Goal: Communication & Community: Participate in discussion

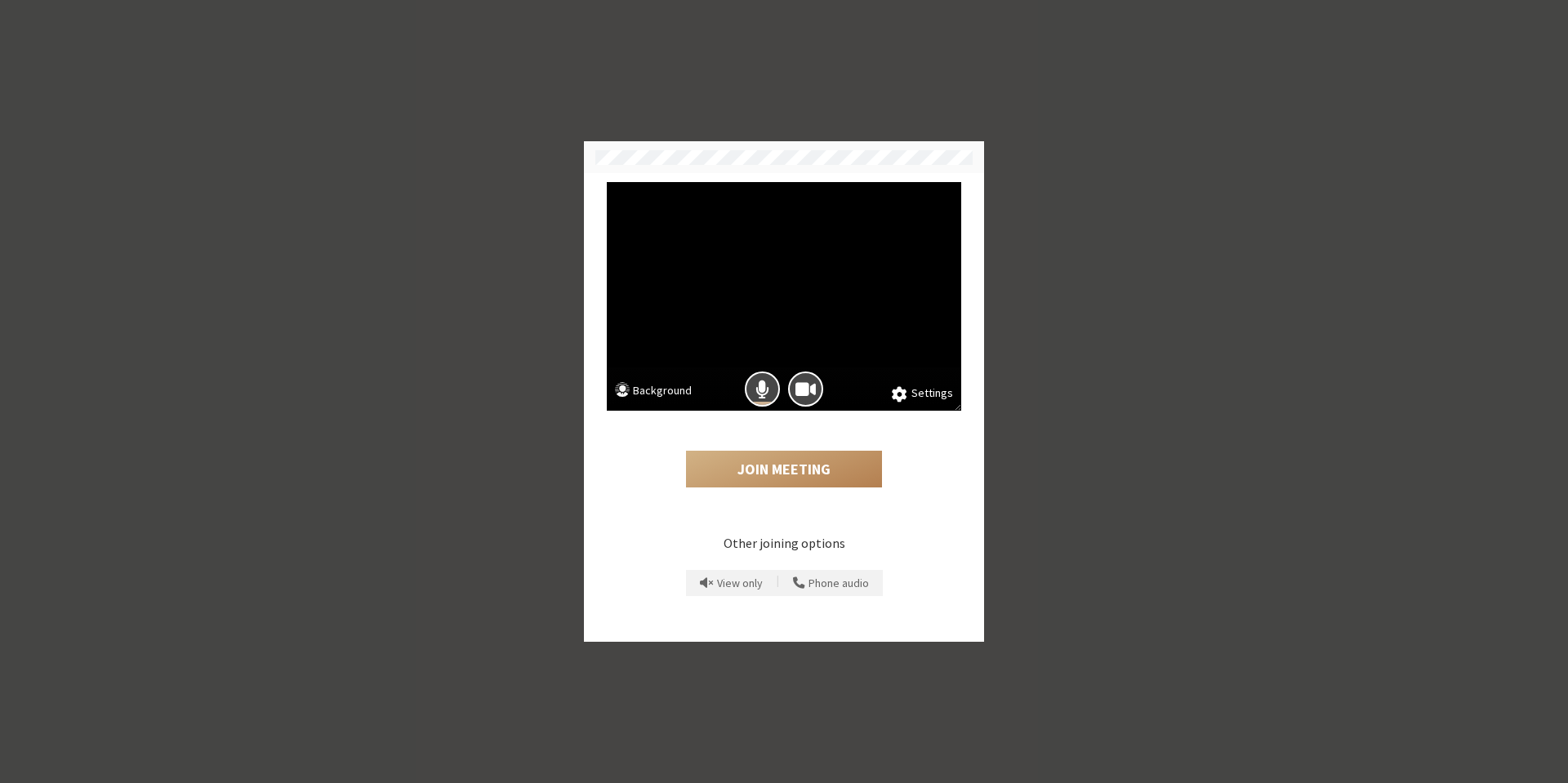
click at [678, 388] on button "Background" at bounding box center [653, 392] width 77 height 21
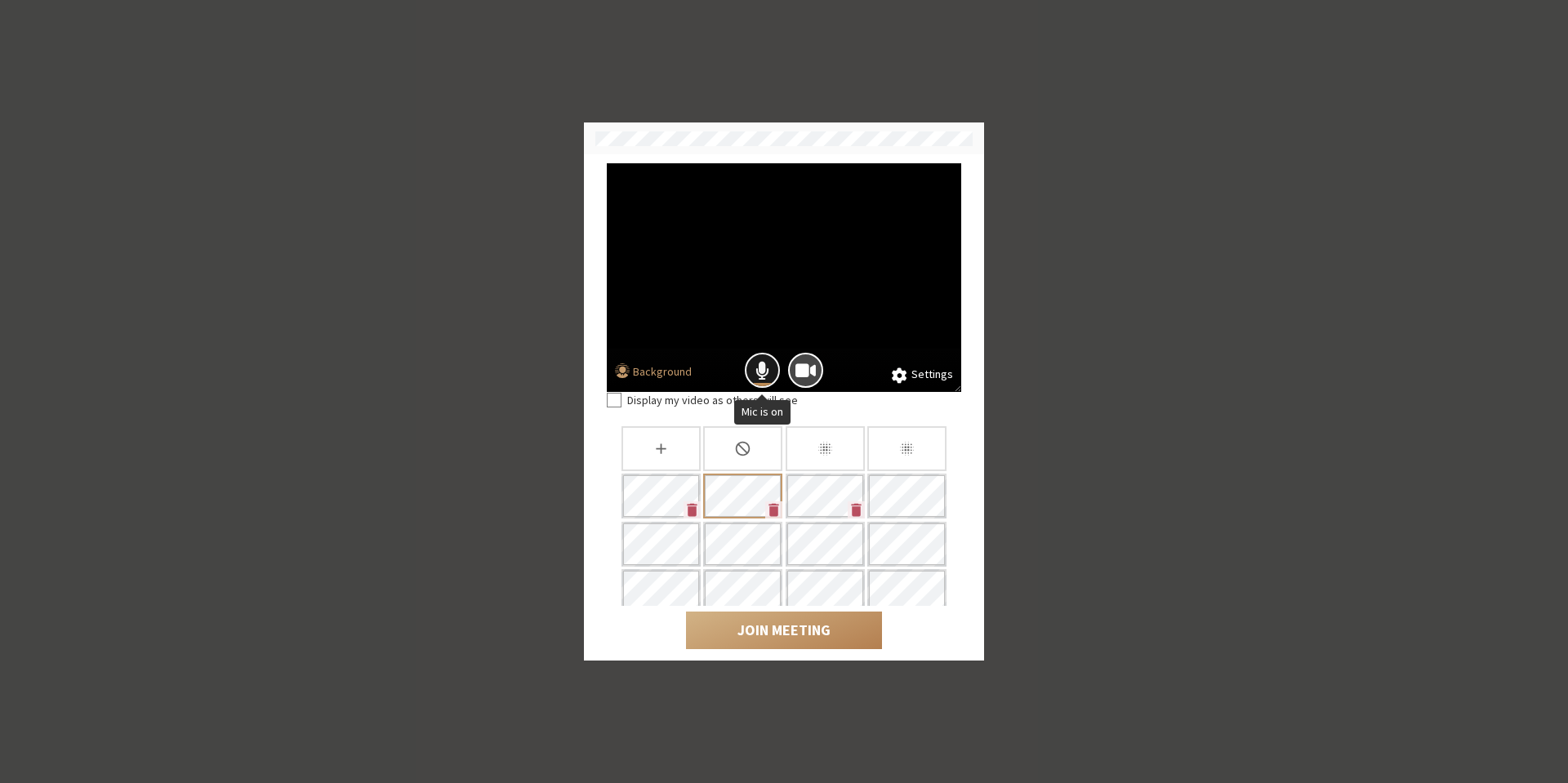
click at [761, 371] on span "Mic is on" at bounding box center [762, 370] width 14 height 22
click at [776, 629] on button "Join Meeting" at bounding box center [783, 630] width 196 height 37
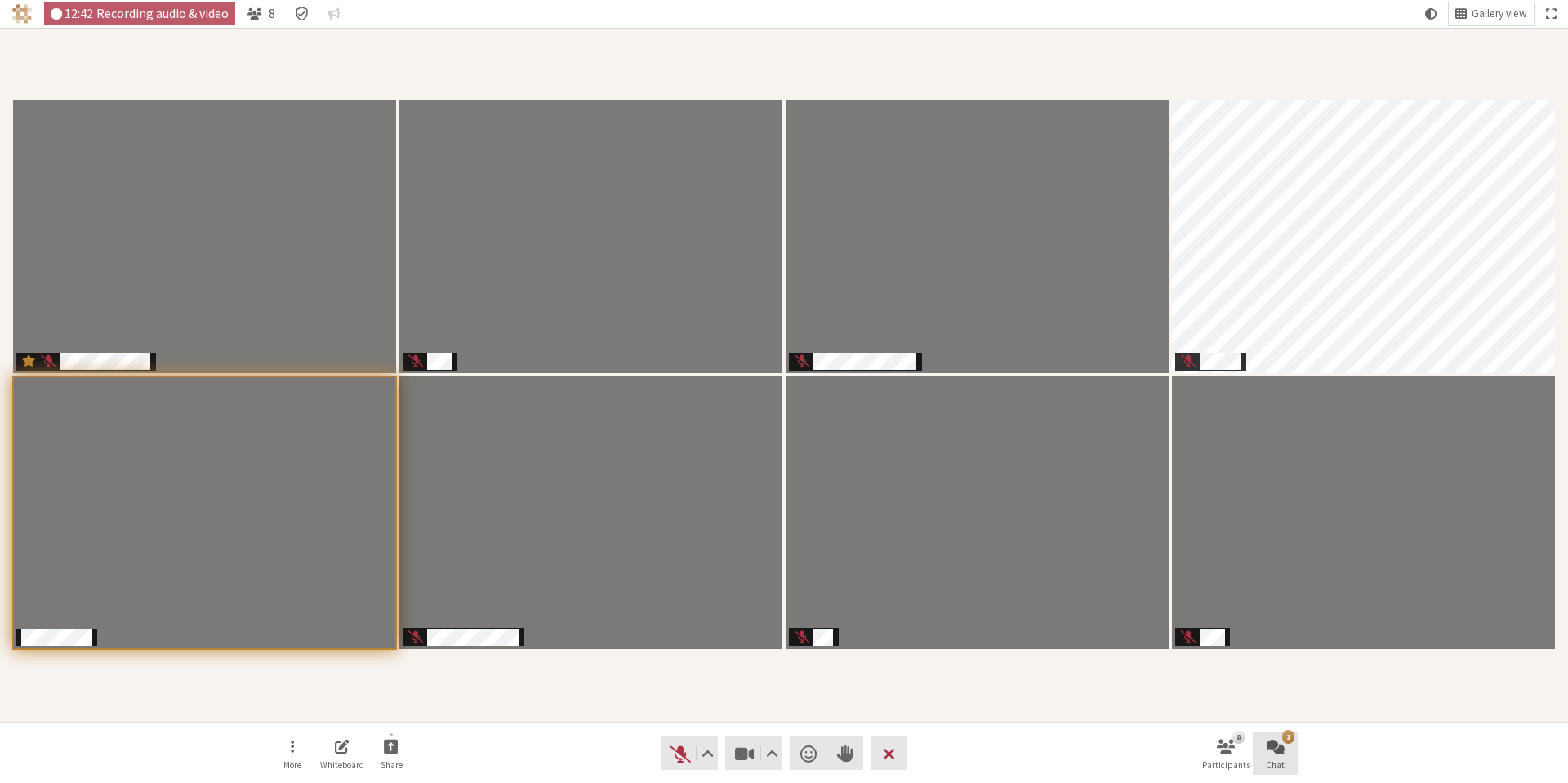
click at [1286, 760] on button "1 Chat" at bounding box center [1275, 754] width 46 height 44
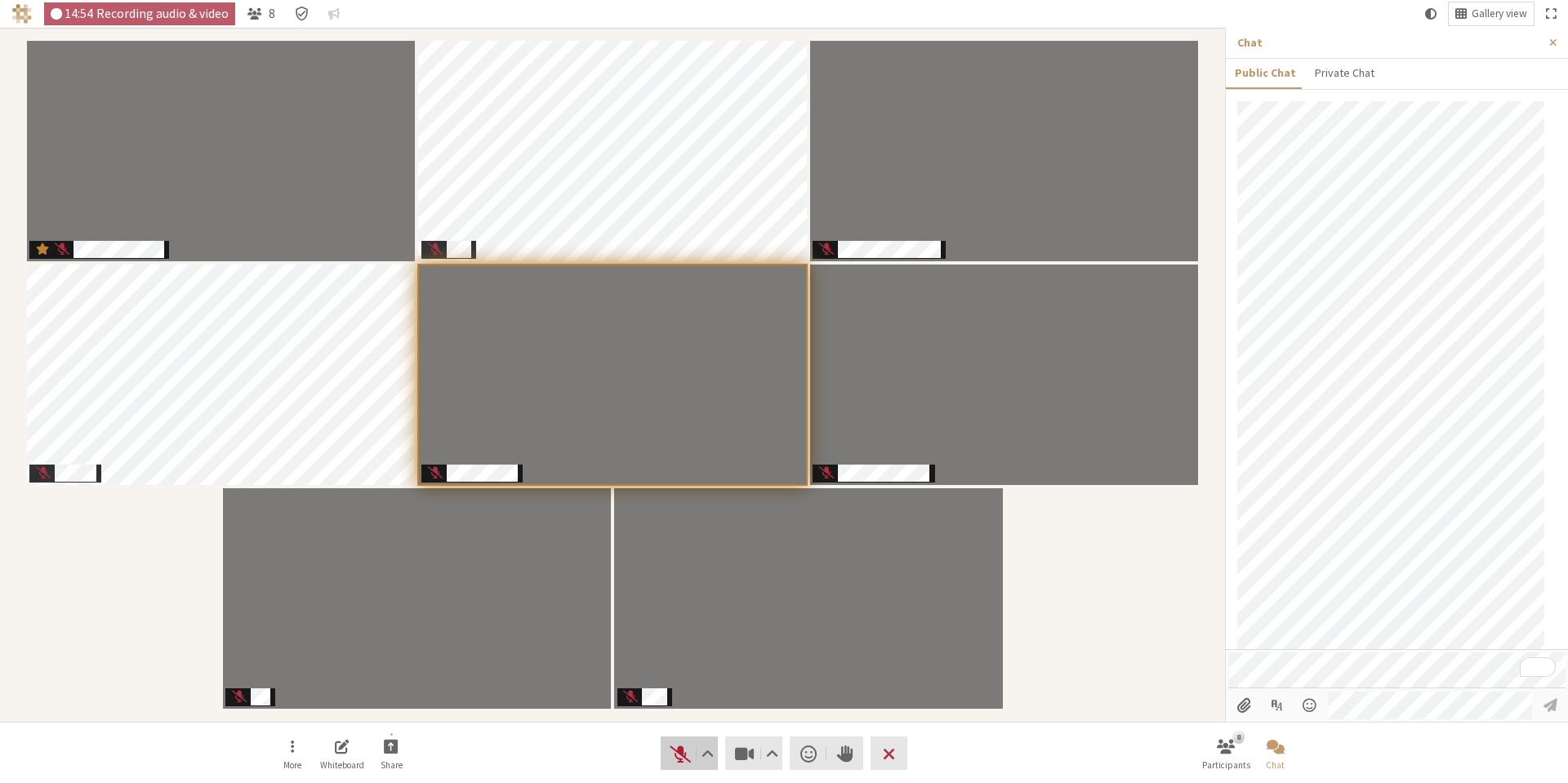
click at [683, 755] on span "Unmute (Alt+A)" at bounding box center [680, 753] width 23 height 23
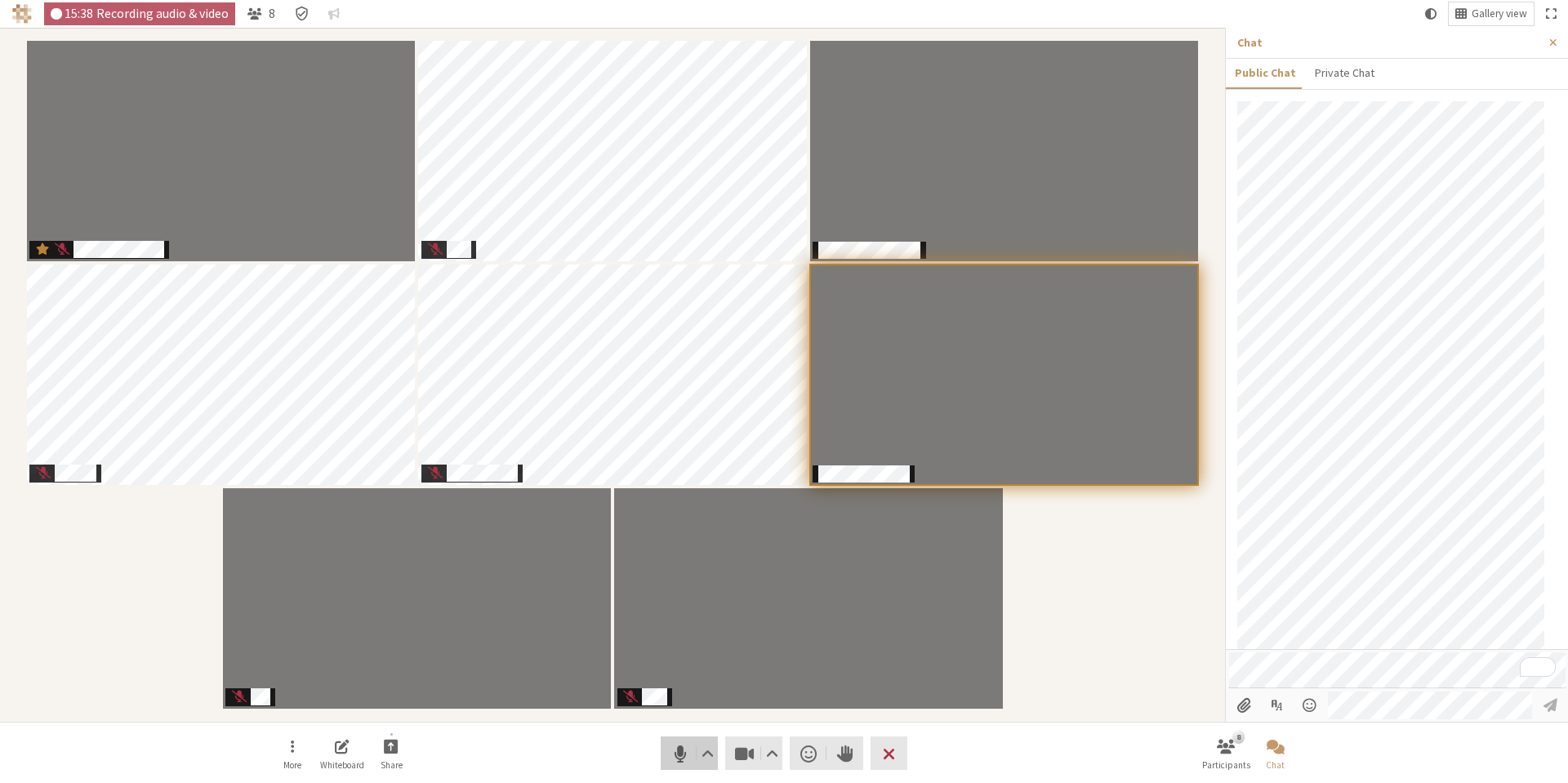
click at [672, 752] on span "Mute (Alt+A)" at bounding box center [680, 753] width 23 height 23
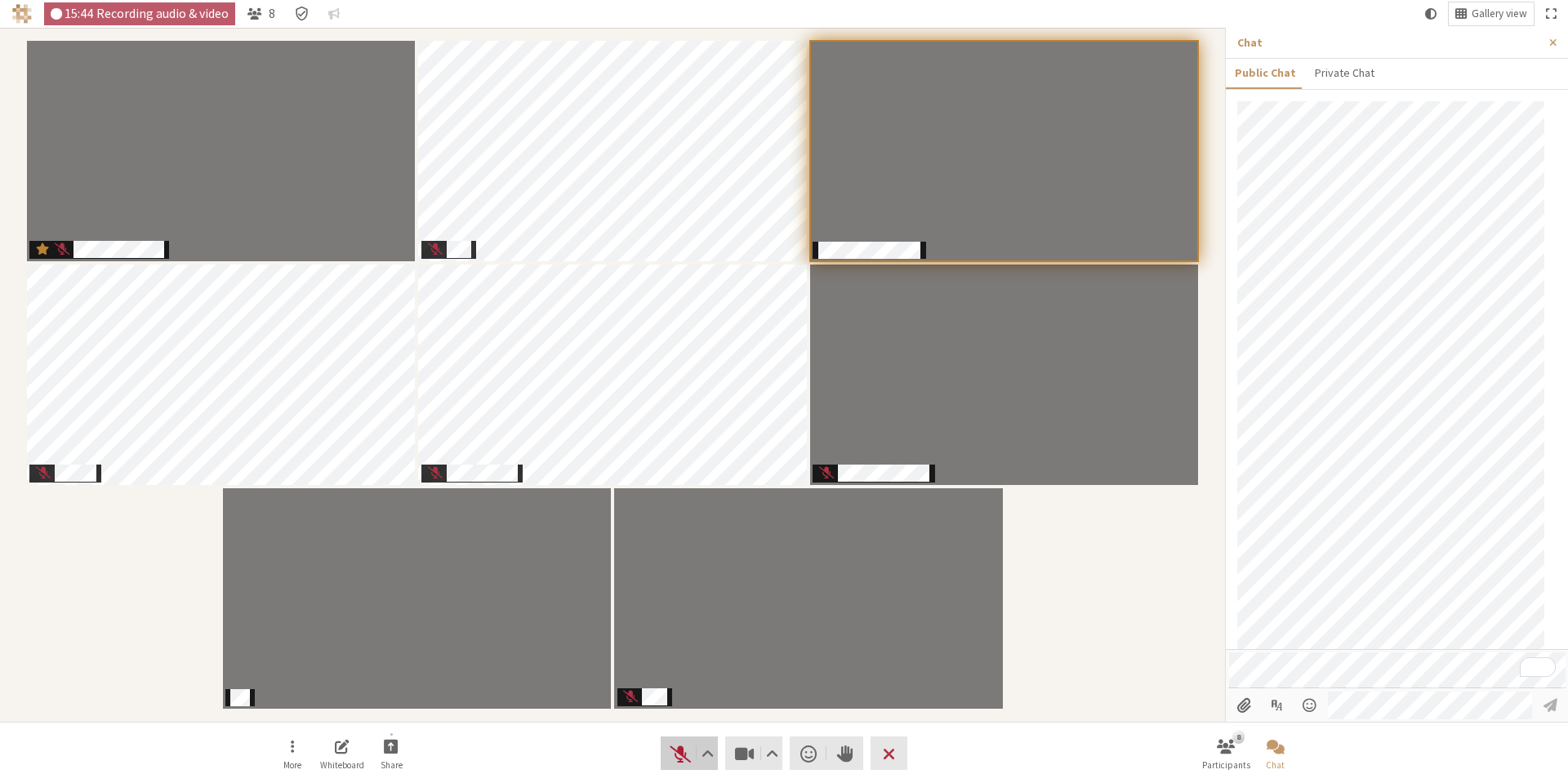
click at [671, 755] on span "Unmute (Alt+A)" at bounding box center [680, 753] width 23 height 23
click at [671, 755] on span "Mute (Alt+A)" at bounding box center [680, 753] width 23 height 23
click at [679, 756] on span "Unmute (Alt+A)" at bounding box center [680, 753] width 23 height 23
click at [677, 757] on span "Mute (Alt+A)" at bounding box center [680, 753] width 23 height 23
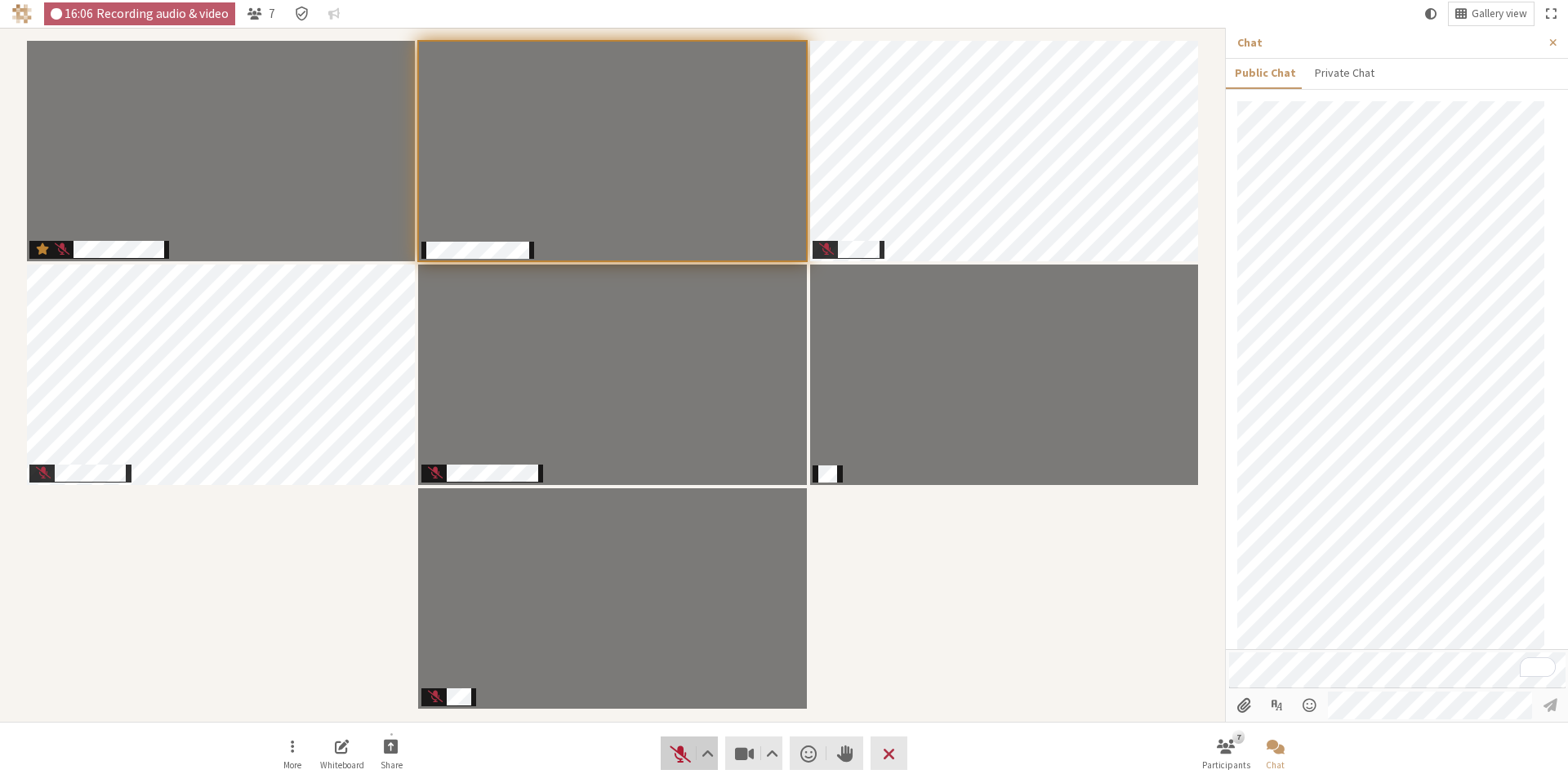
click at [677, 757] on span "Unmute (Alt+A)" at bounding box center [680, 753] width 23 height 23
click at [677, 757] on span "Mute (Alt+A)" at bounding box center [680, 753] width 23 height 23
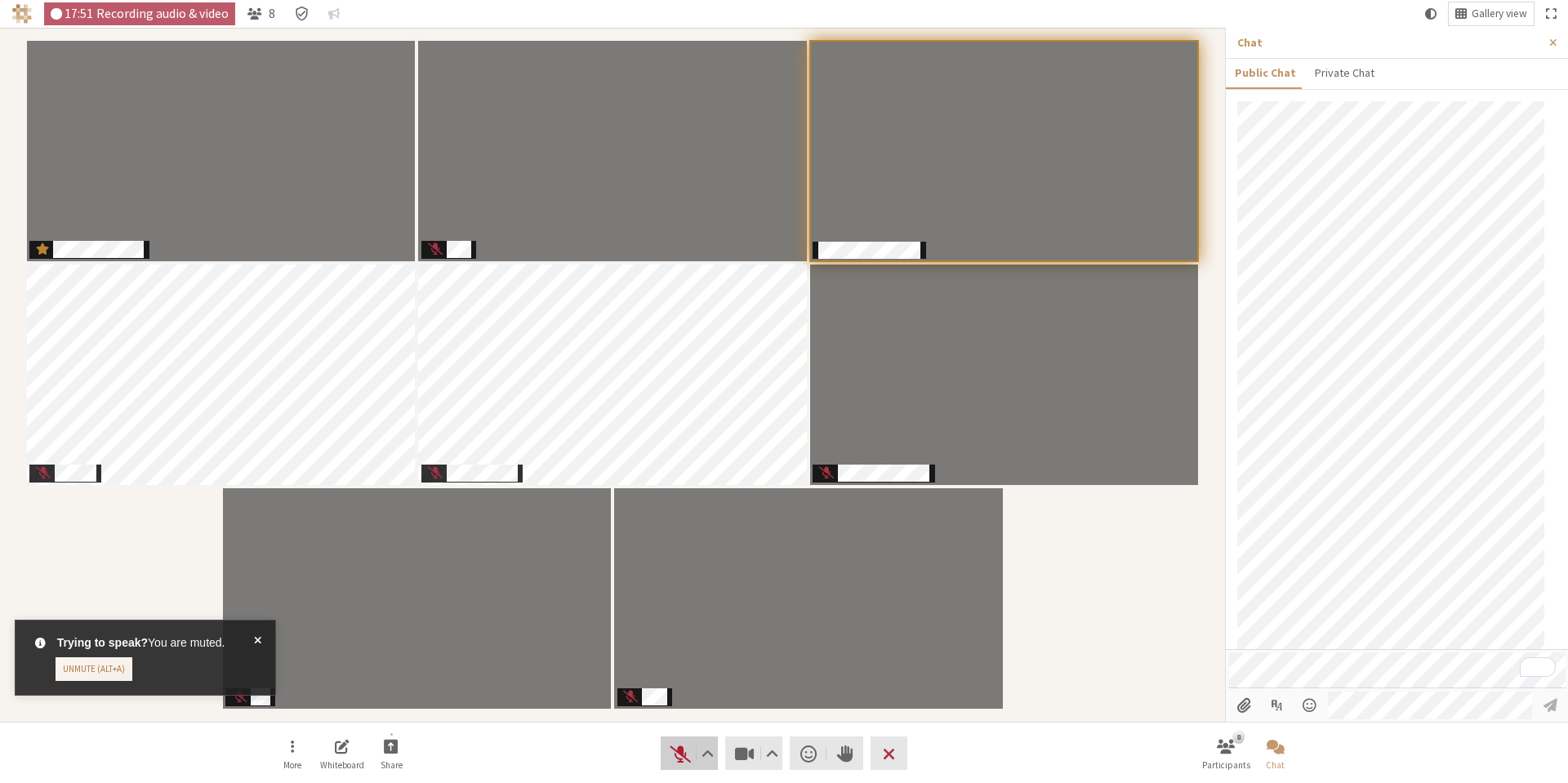
click at [674, 754] on span "Unmute (Alt+A)" at bounding box center [680, 753] width 23 height 23
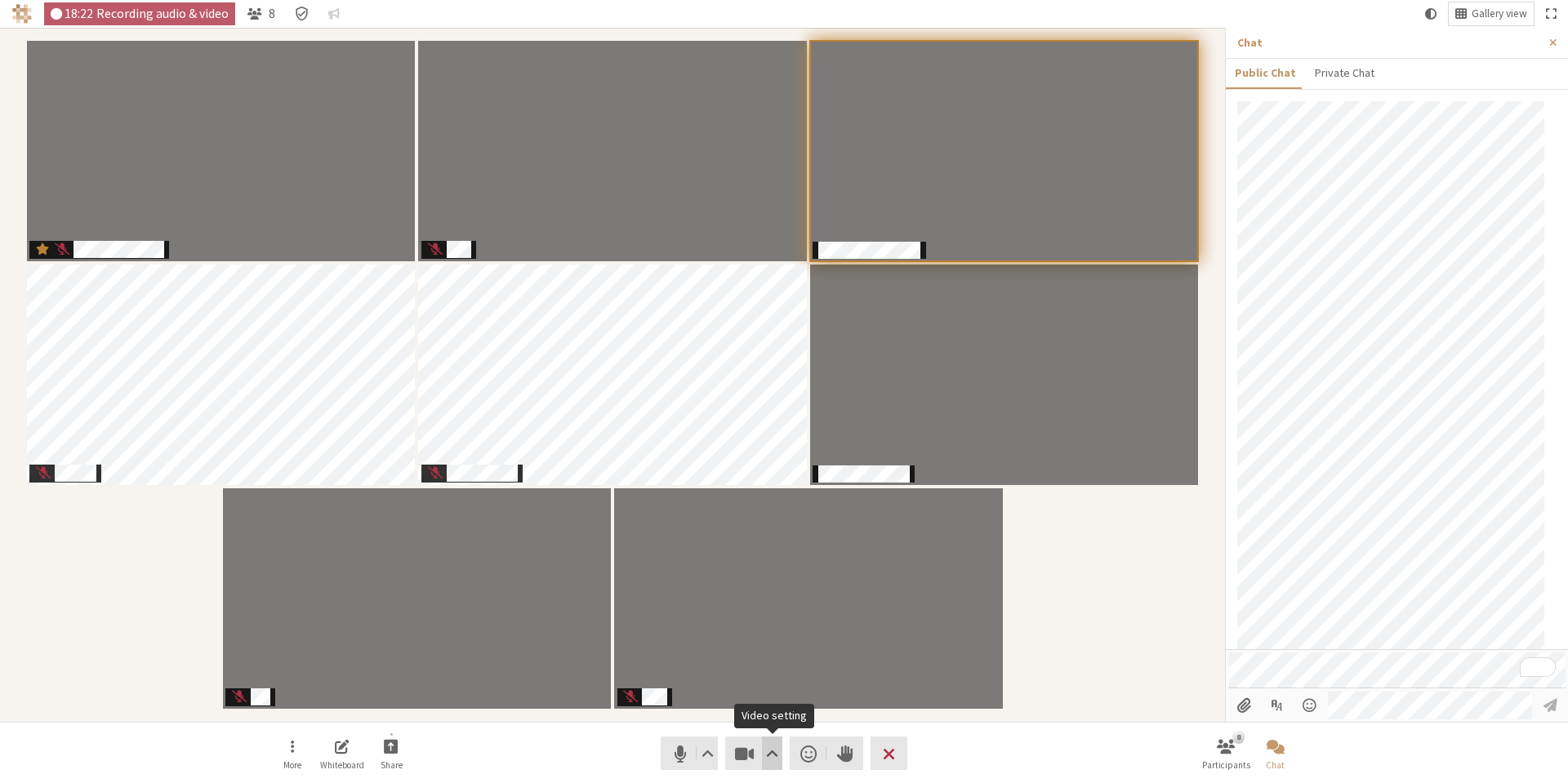
click at [769, 757] on span "Video setting" at bounding box center [772, 753] width 12 height 23
click at [393, 756] on button "Share" at bounding box center [391, 754] width 46 height 44
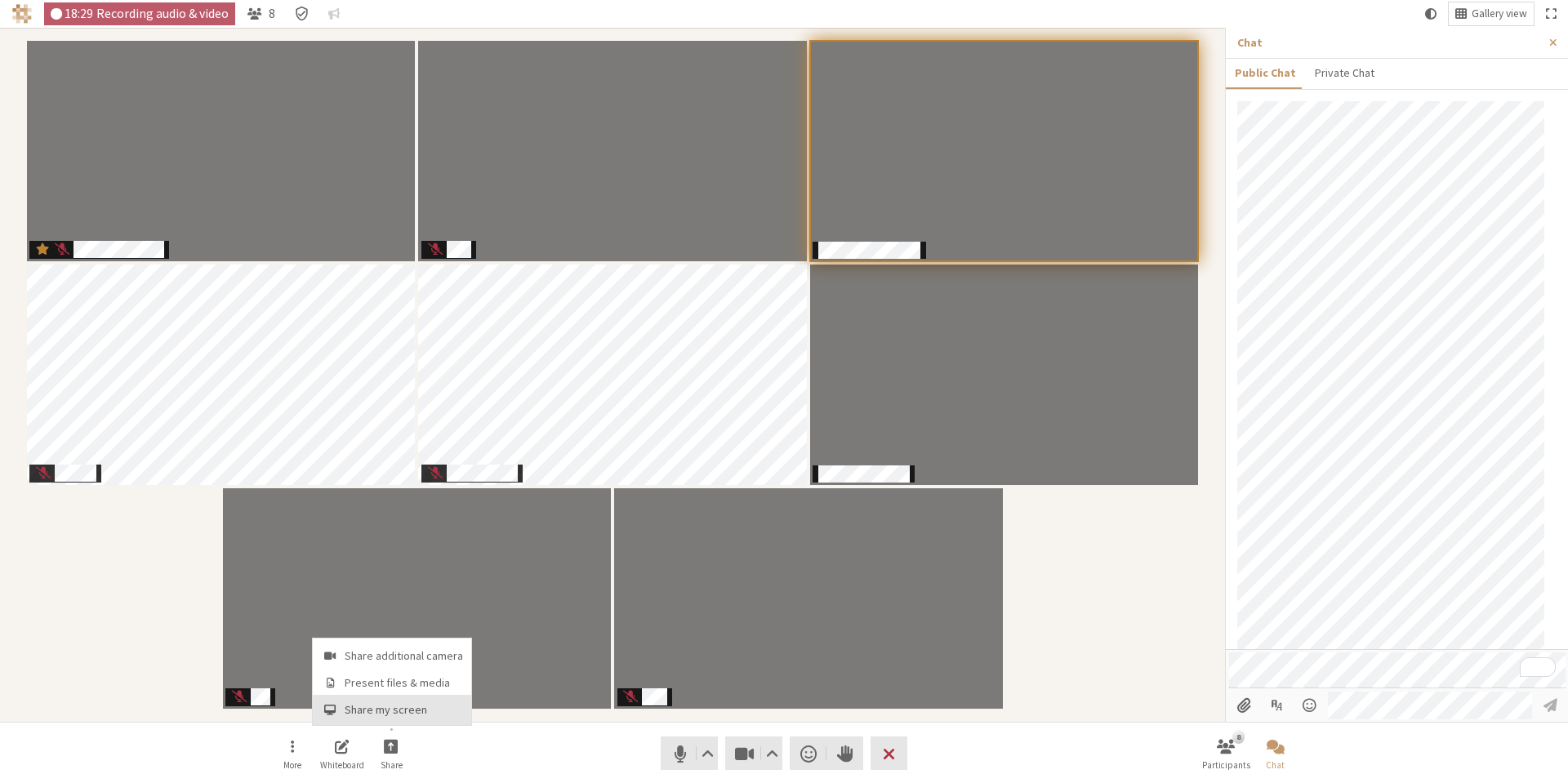
click at [395, 704] on span "Share my screen" at bounding box center [404, 709] width 119 height 12
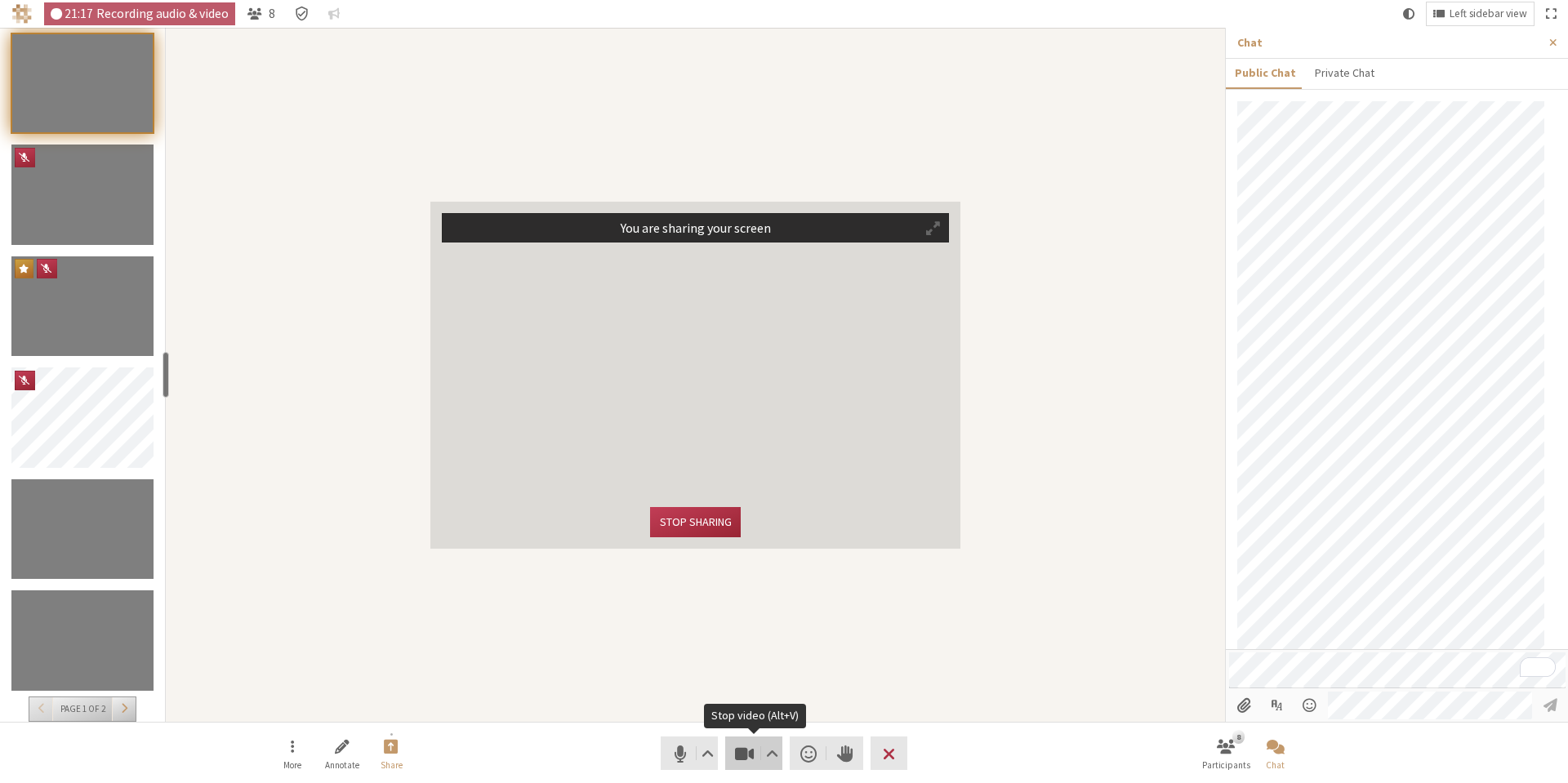
click at [740, 761] on span "Stop video (Alt+V)" at bounding box center [744, 753] width 23 height 23
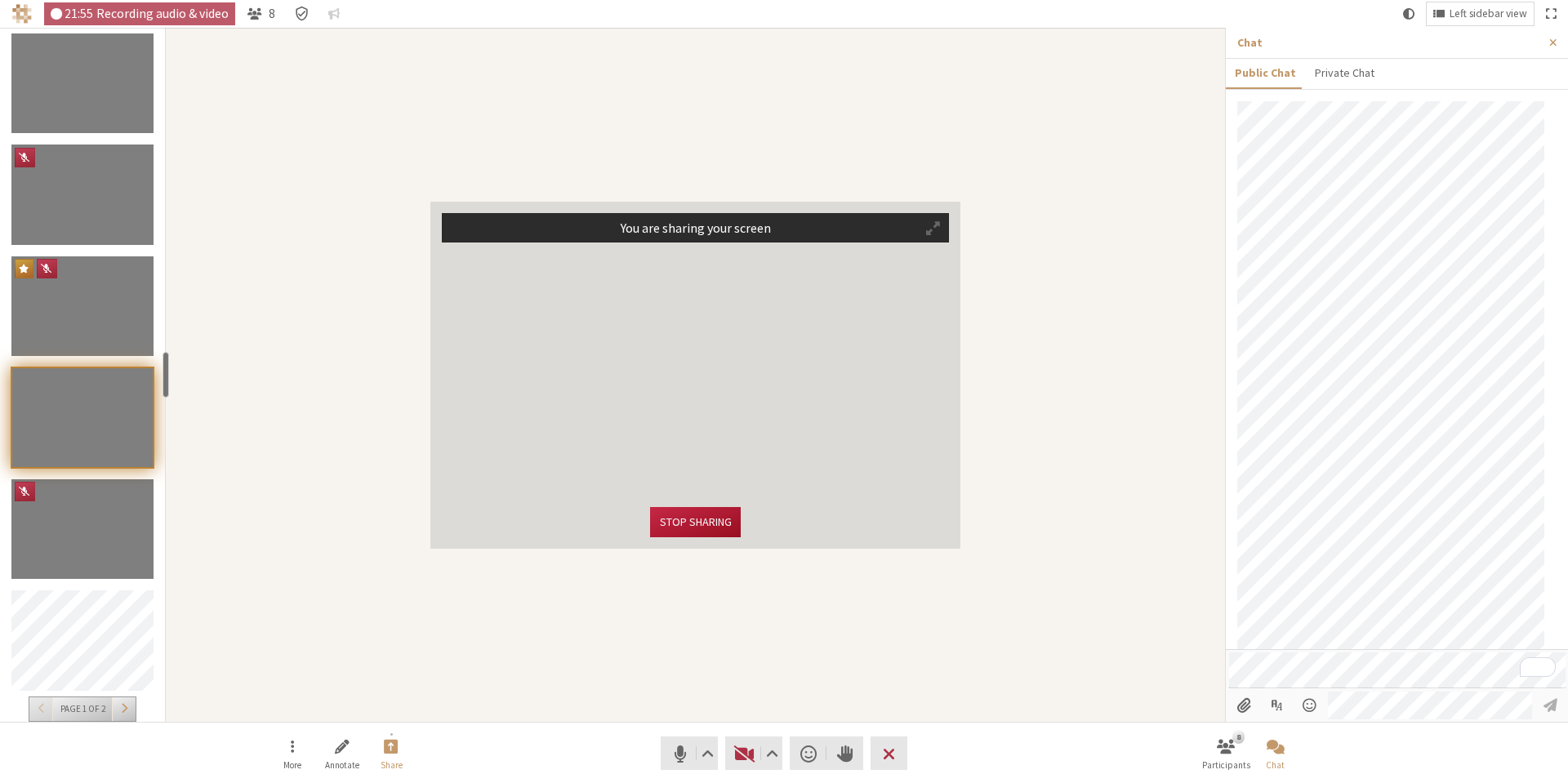
click at [705, 527] on button "Stop sharing" at bounding box center [695, 522] width 89 height 30
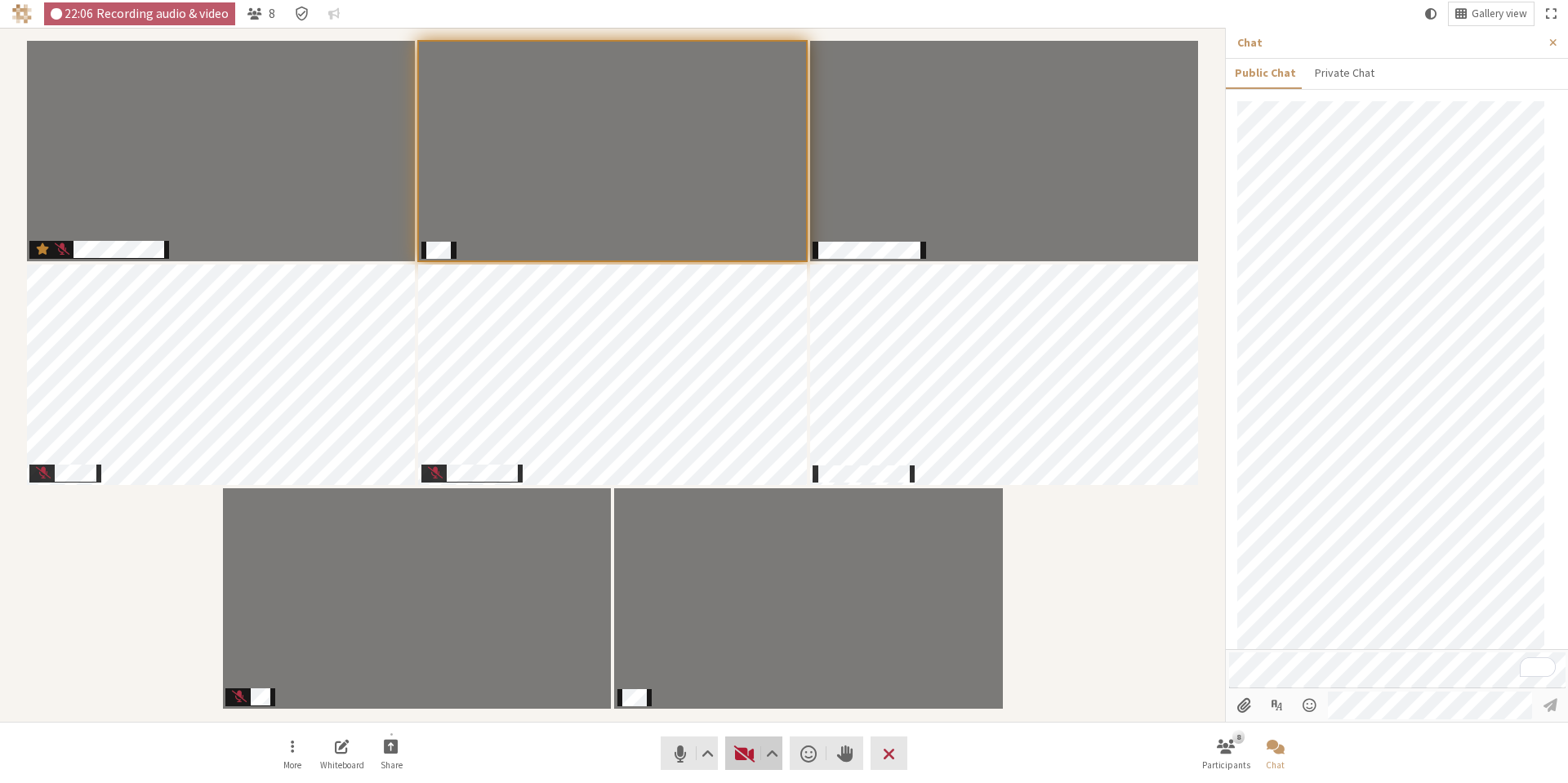
click at [731, 750] on button "Video" at bounding box center [754, 754] width 57 height 33
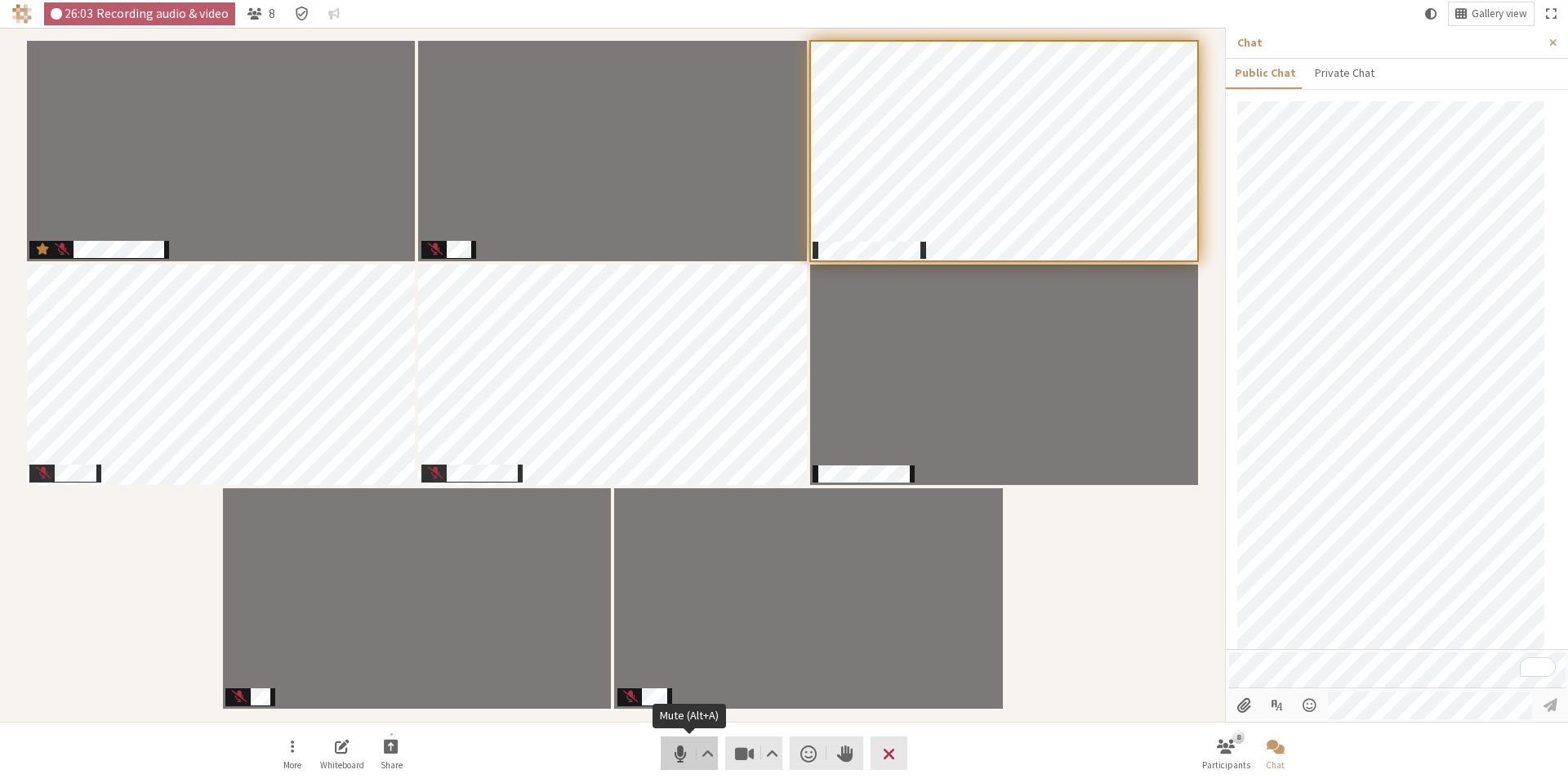
click at [664, 747] on button "Audio" at bounding box center [689, 754] width 57 height 33
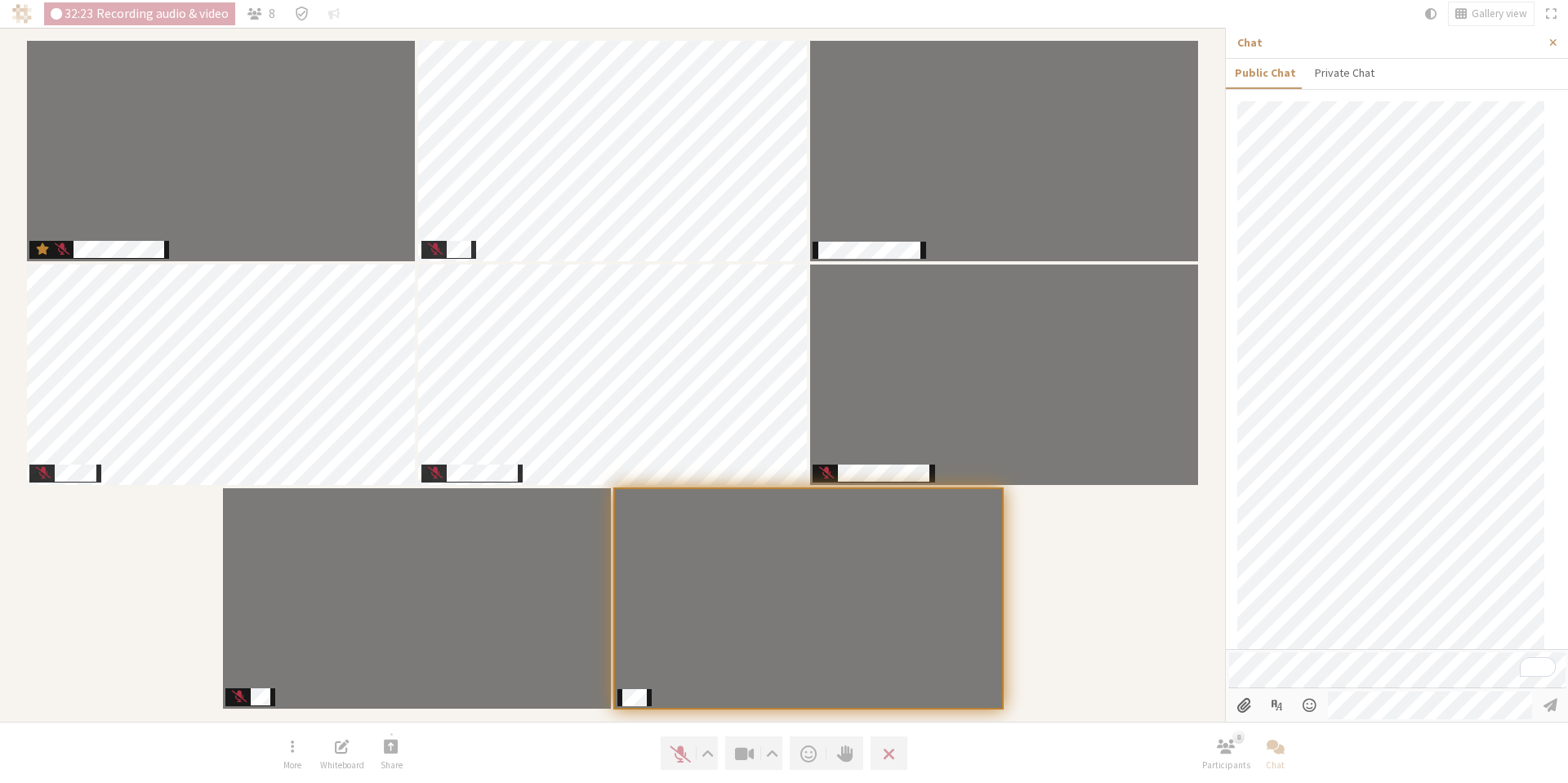
scroll to position [193, 0]
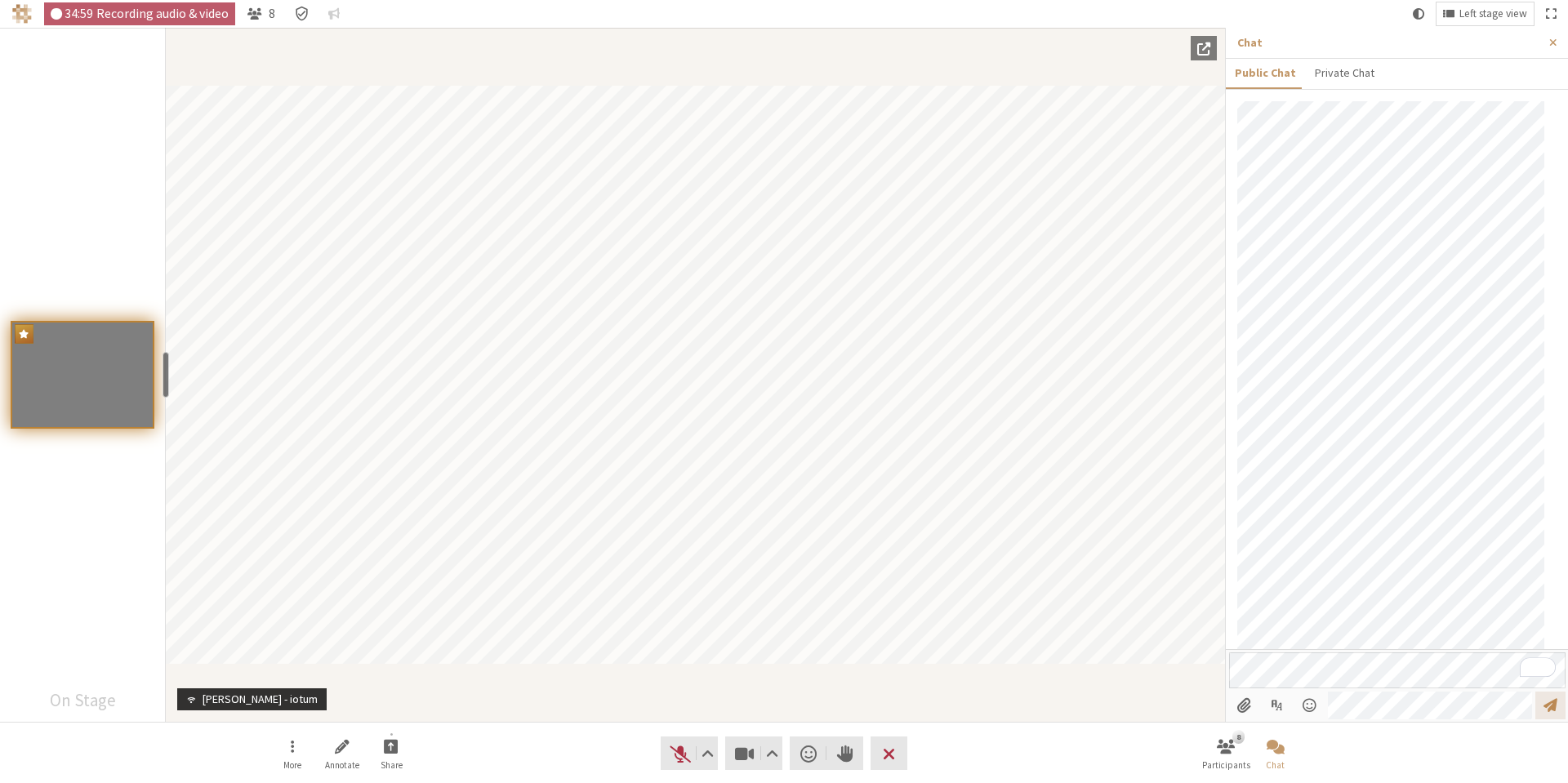
click at [1547, 703] on span "Send message" at bounding box center [1550, 705] width 14 height 16
click at [892, 752] on span "Leave meeting" at bounding box center [888, 753] width 12 height 23
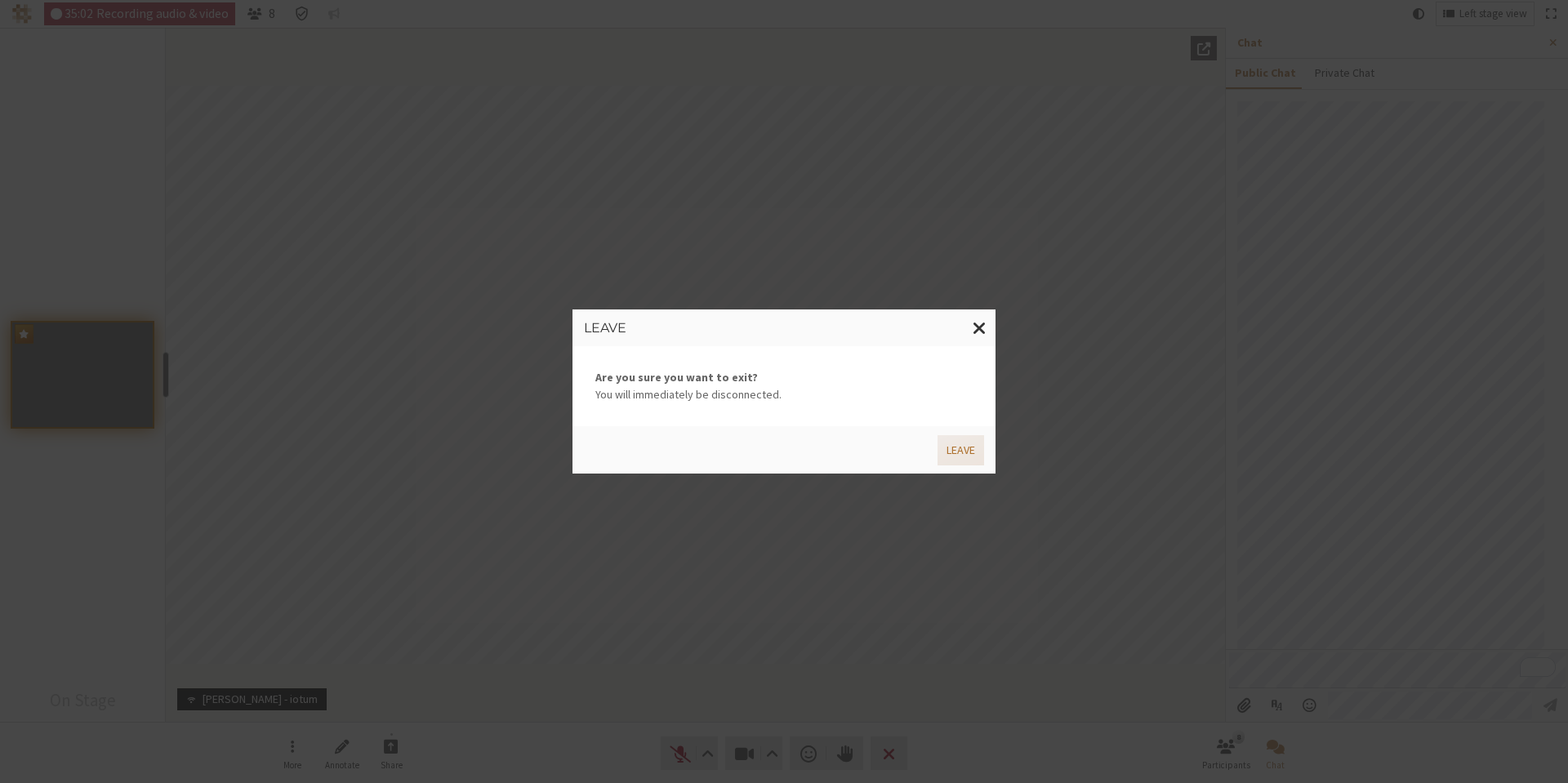
click at [959, 457] on button "Leave" at bounding box center [960, 450] width 46 height 30
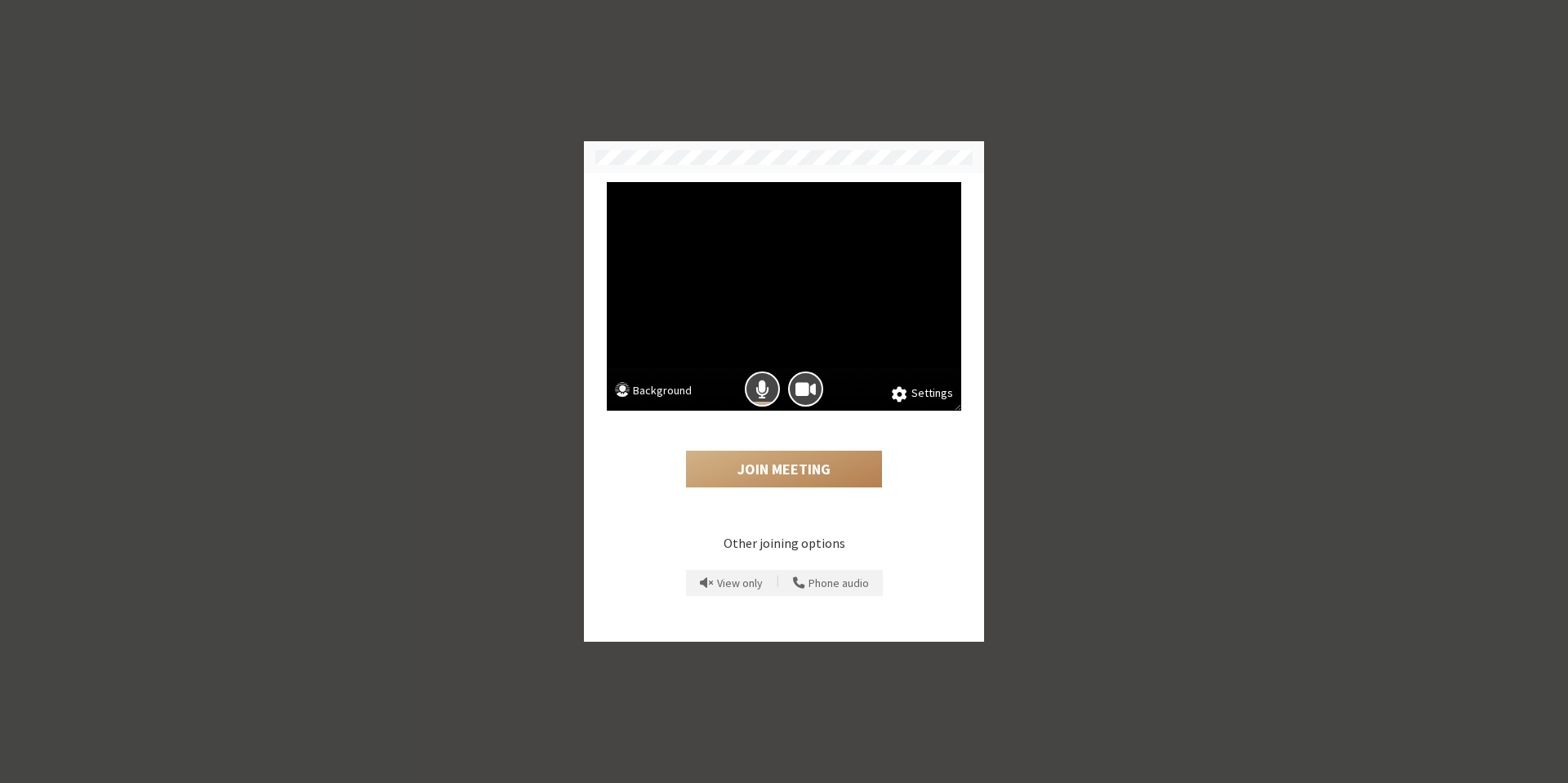
click at [665, 393] on button "Background" at bounding box center [653, 392] width 77 height 21
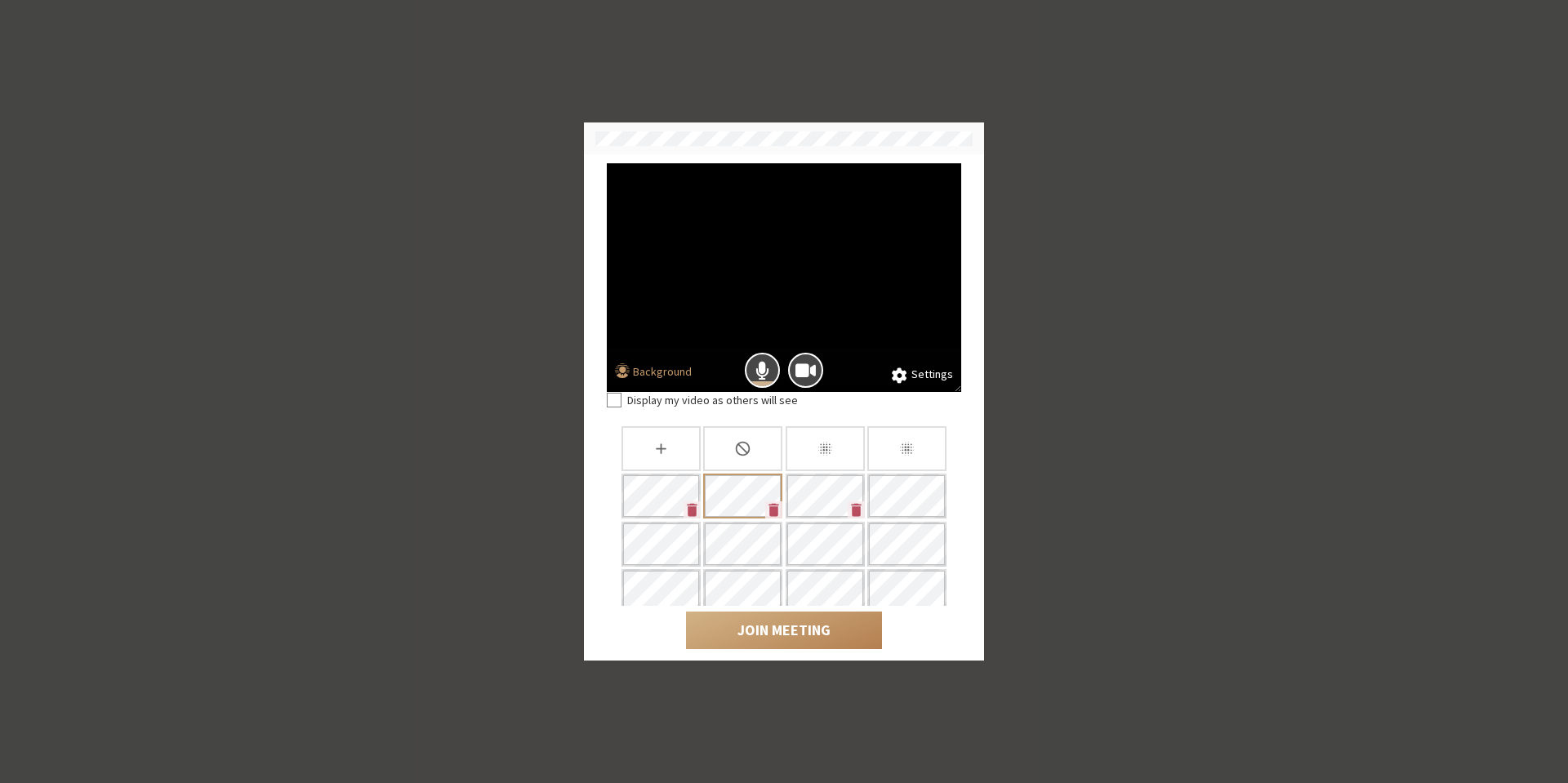
click at [655, 373] on button "Background" at bounding box center [653, 373] width 77 height 21
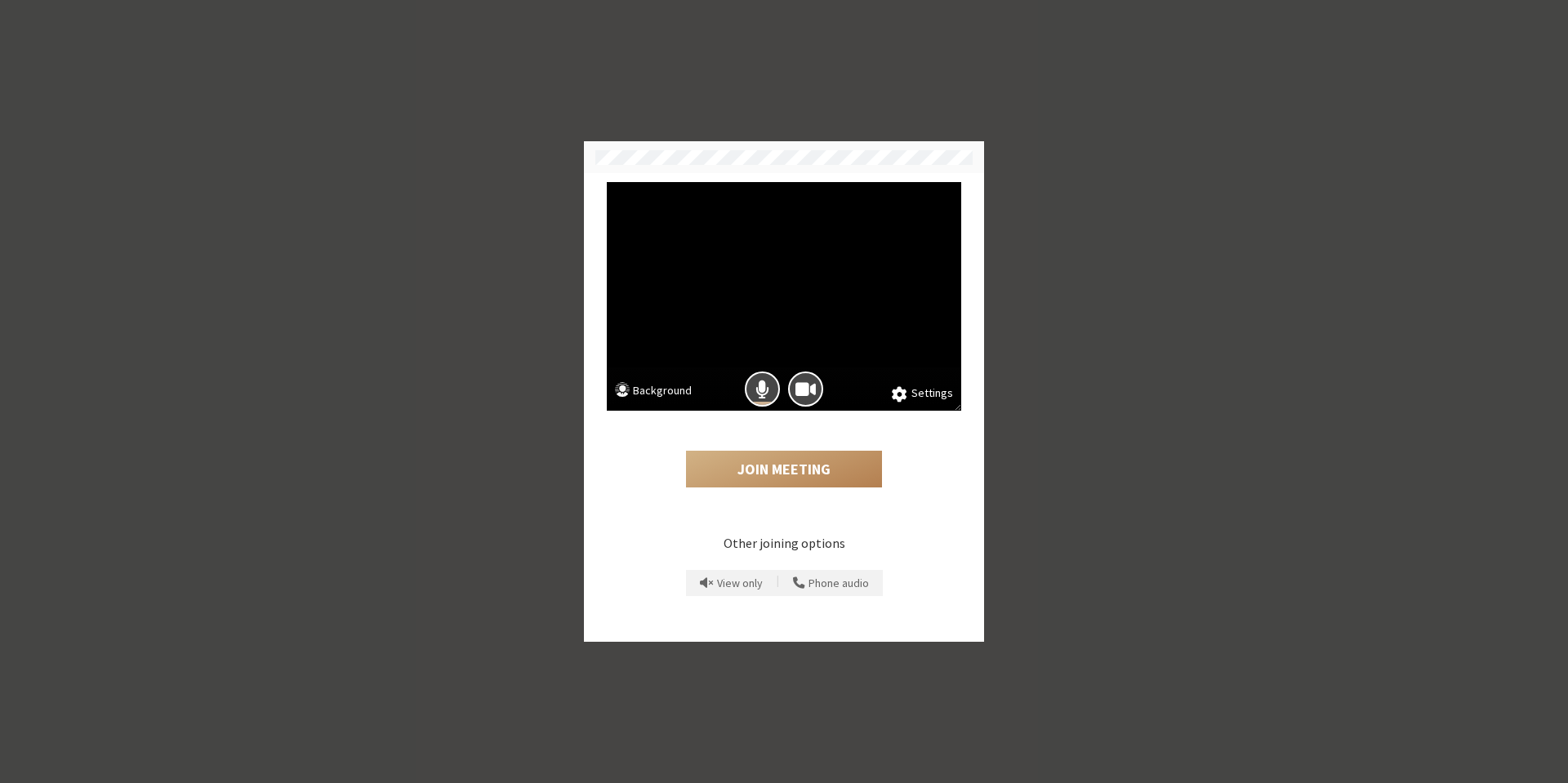
click at [666, 392] on button "Background" at bounding box center [653, 392] width 77 height 21
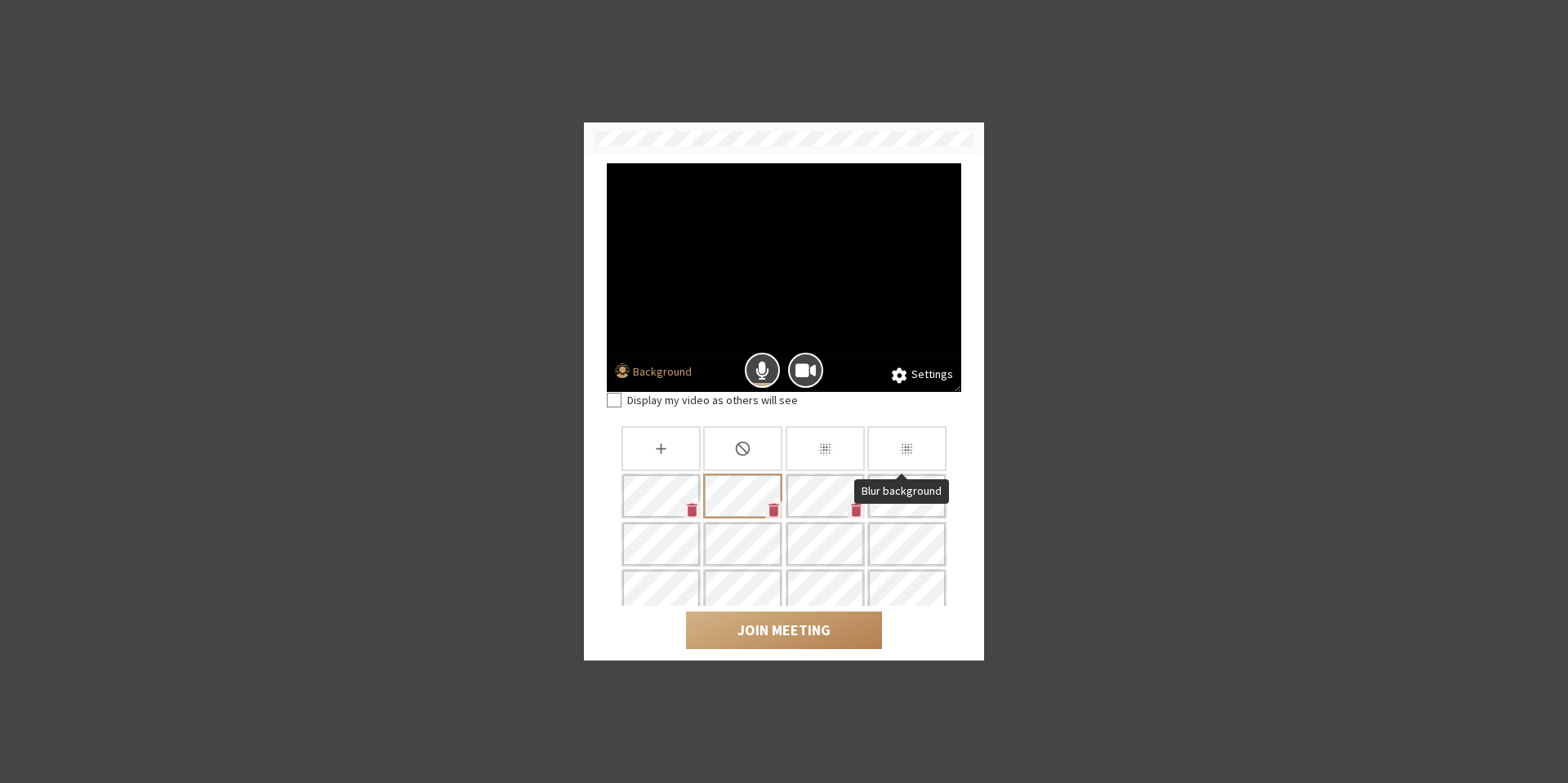
click at [875, 447] on div "Blur background" at bounding box center [907, 449] width 80 height 45
click at [639, 367] on button "Background" at bounding box center [653, 373] width 77 height 21
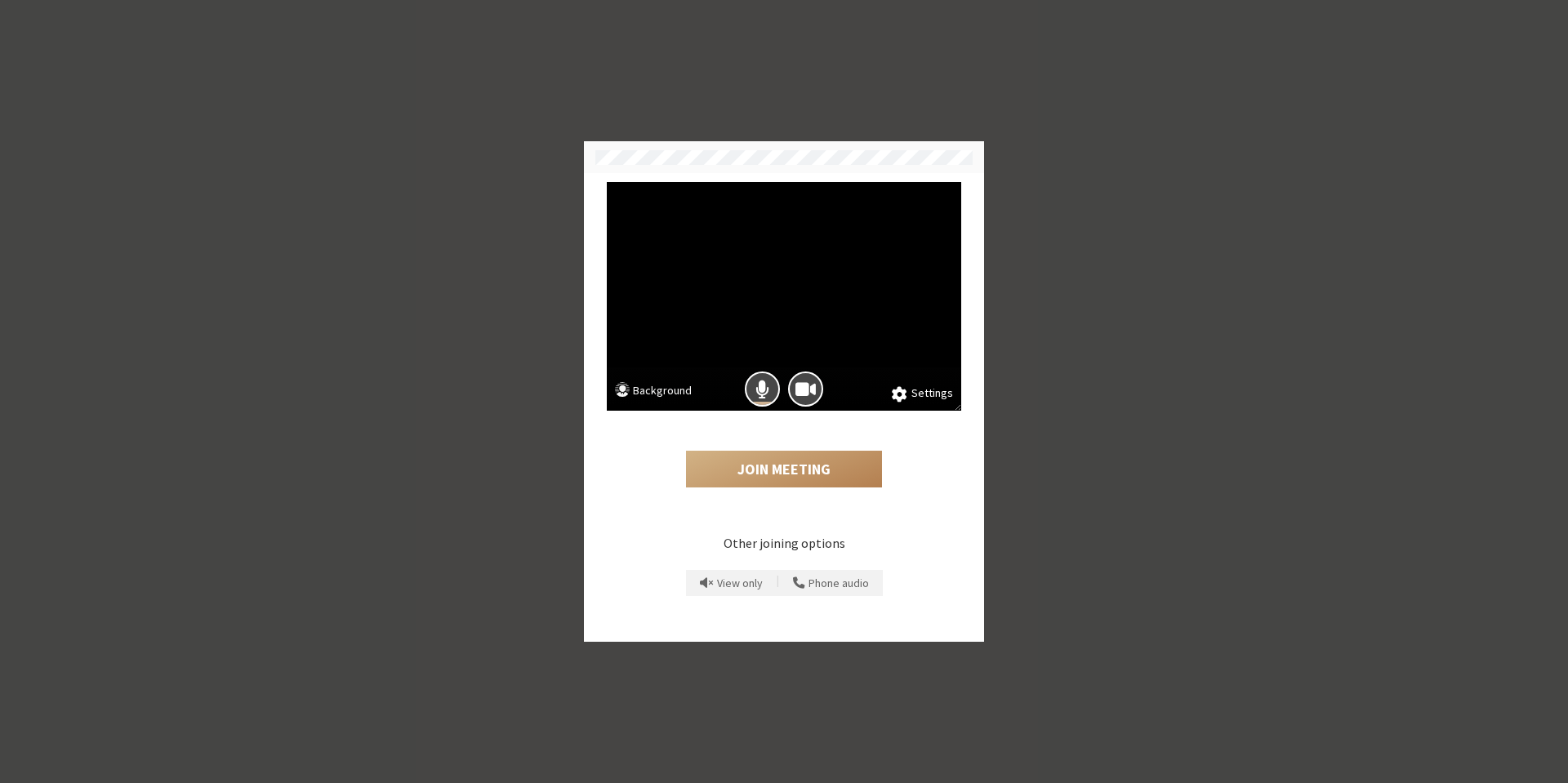
click at [644, 385] on button "Background" at bounding box center [653, 392] width 77 height 21
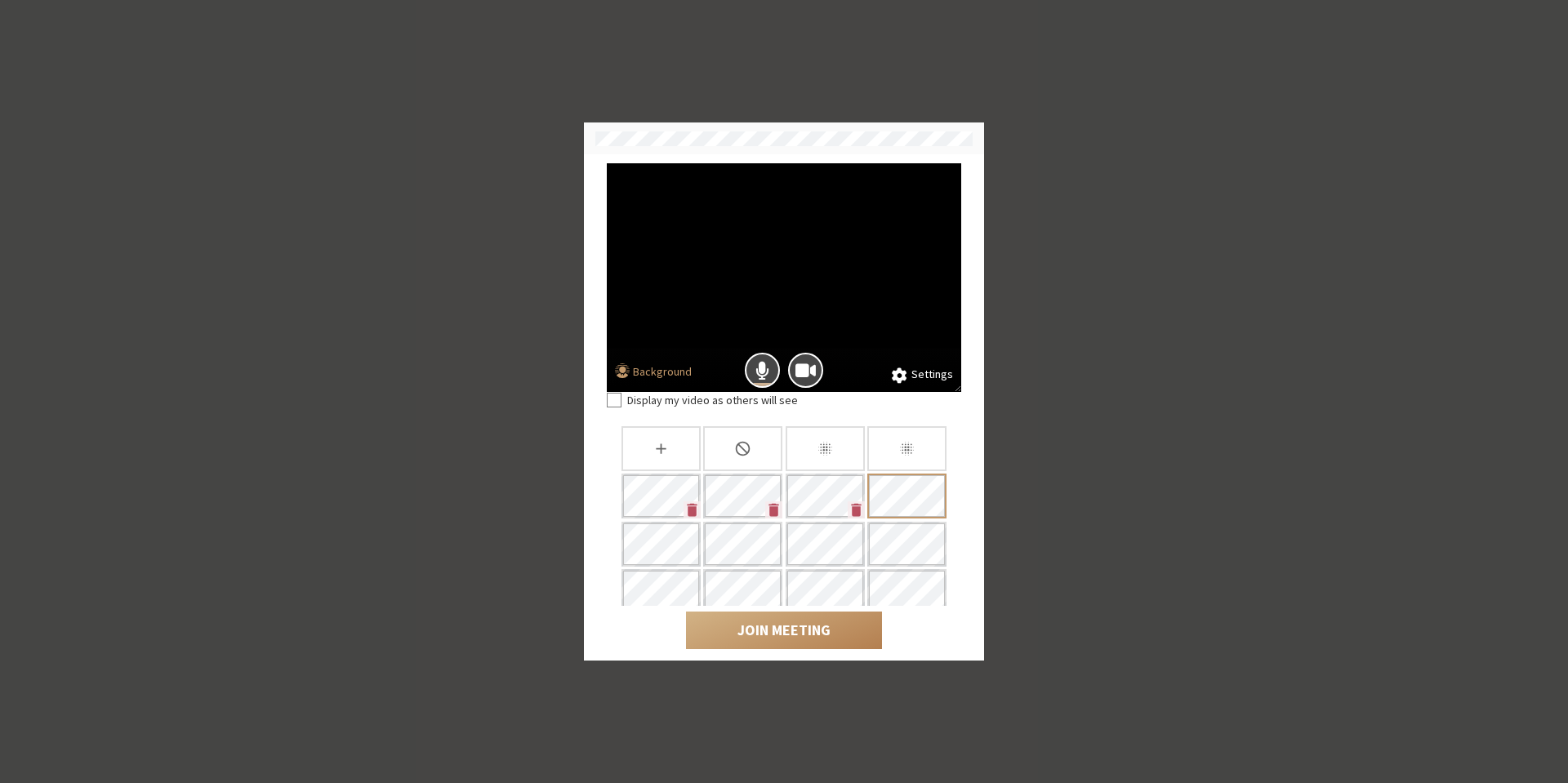
click at [665, 375] on button "Background" at bounding box center [653, 373] width 77 height 21
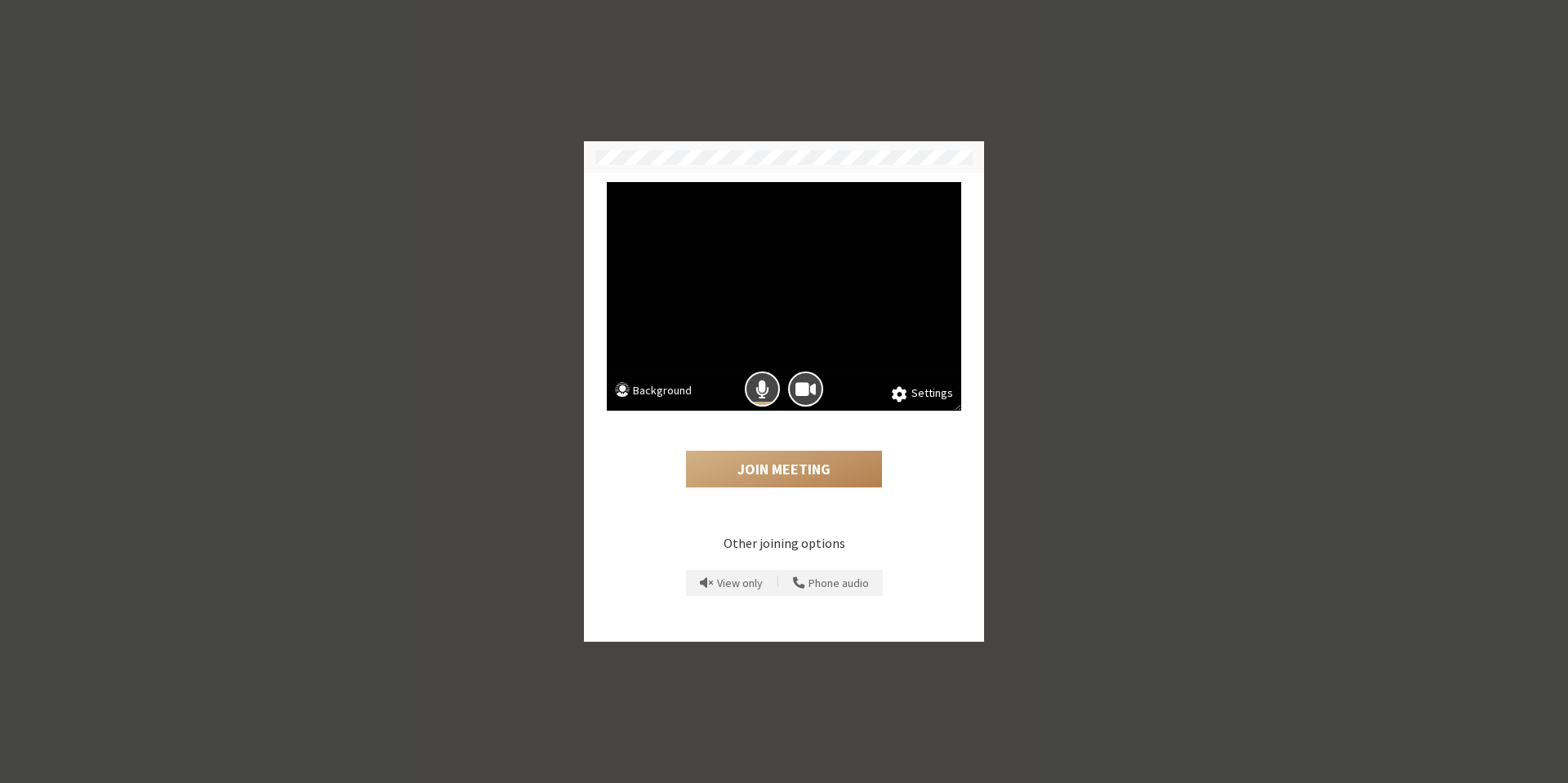
click at [668, 389] on button "Background" at bounding box center [653, 392] width 77 height 21
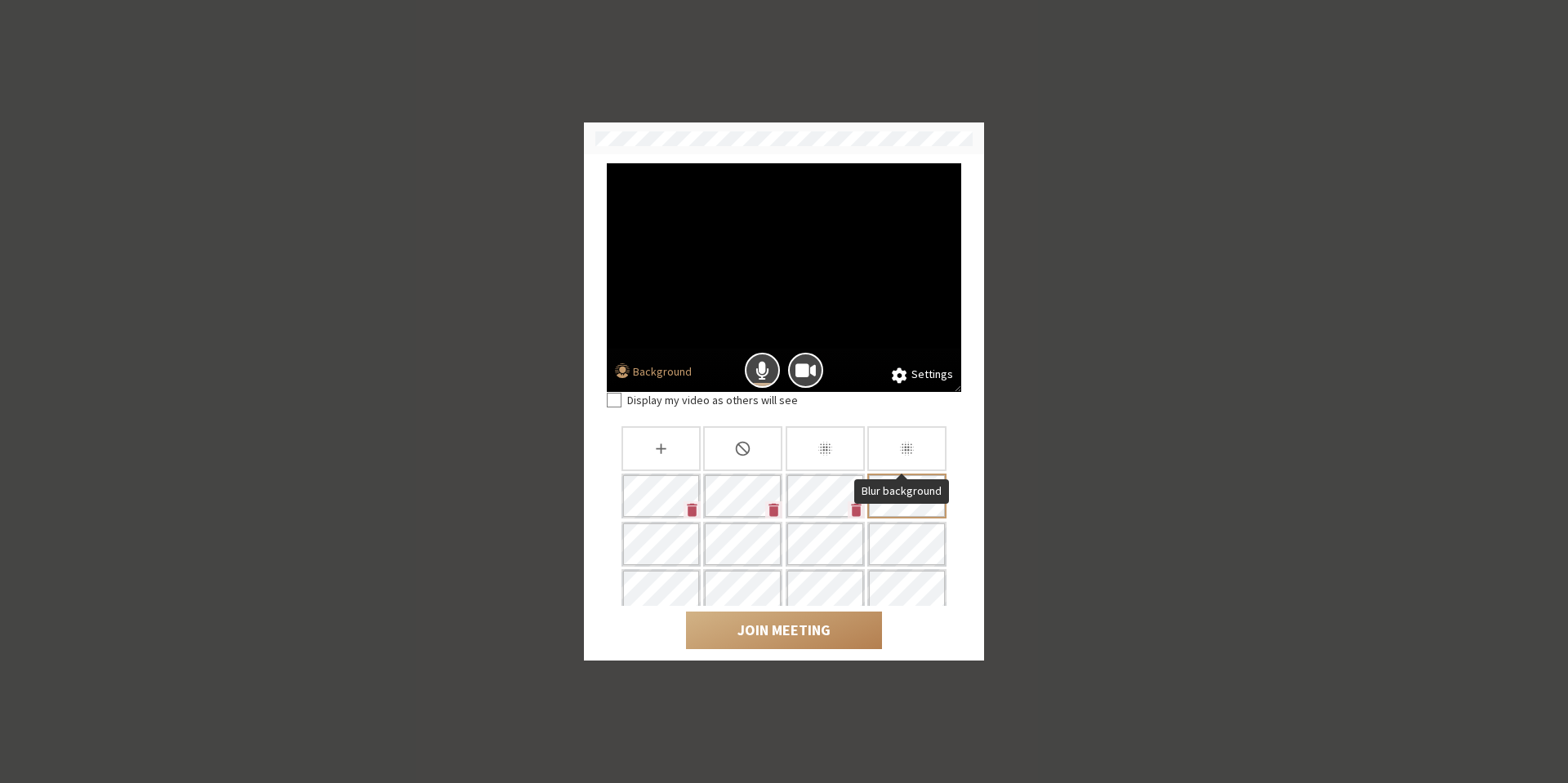
click at [884, 442] on div "Blur background" at bounding box center [907, 449] width 80 height 45
click at [668, 369] on button "Background" at bounding box center [653, 373] width 77 height 21
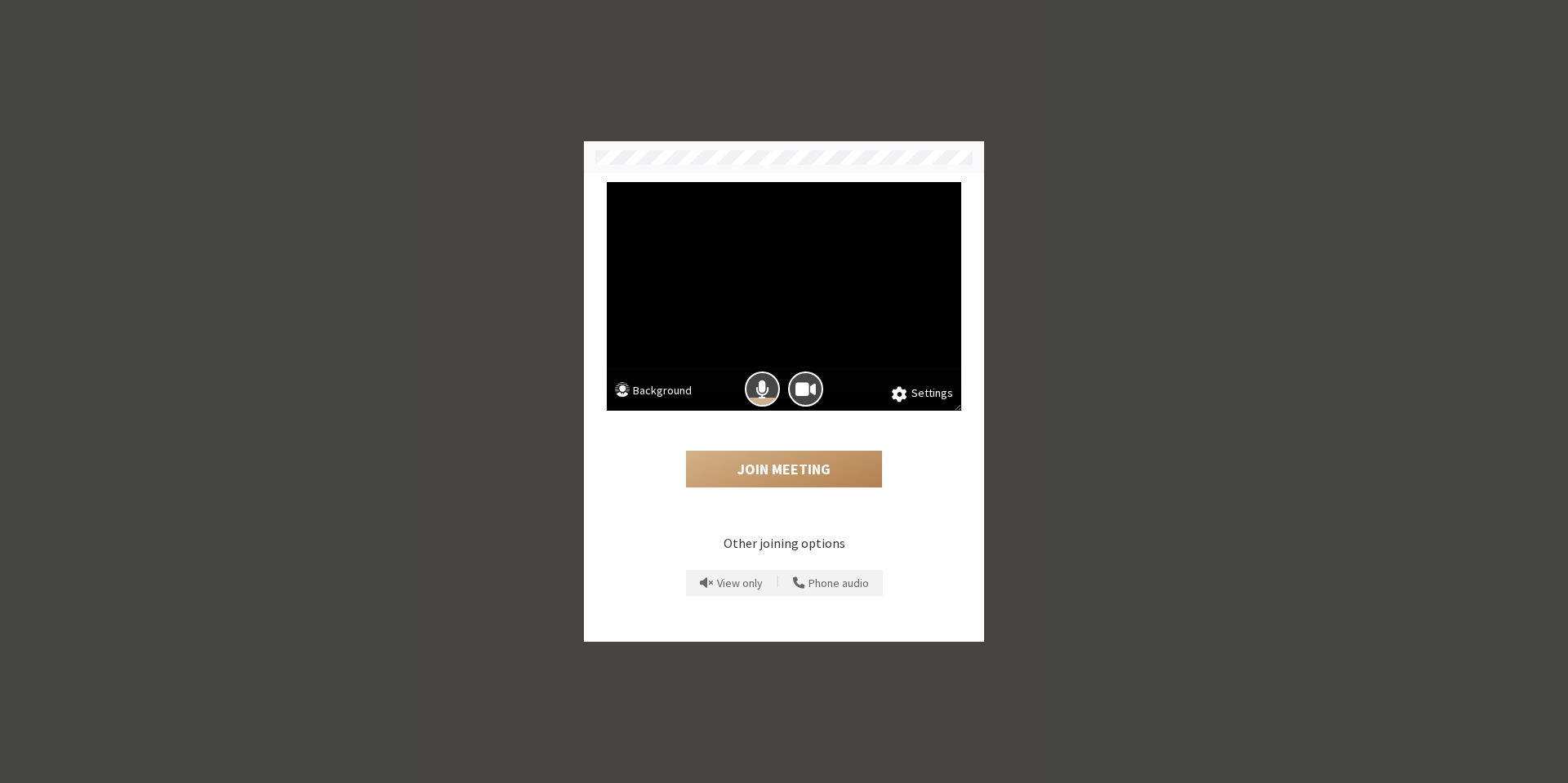
click at [674, 386] on button "Background" at bounding box center [653, 392] width 77 height 21
click at [674, 389] on button "Background" at bounding box center [653, 392] width 77 height 21
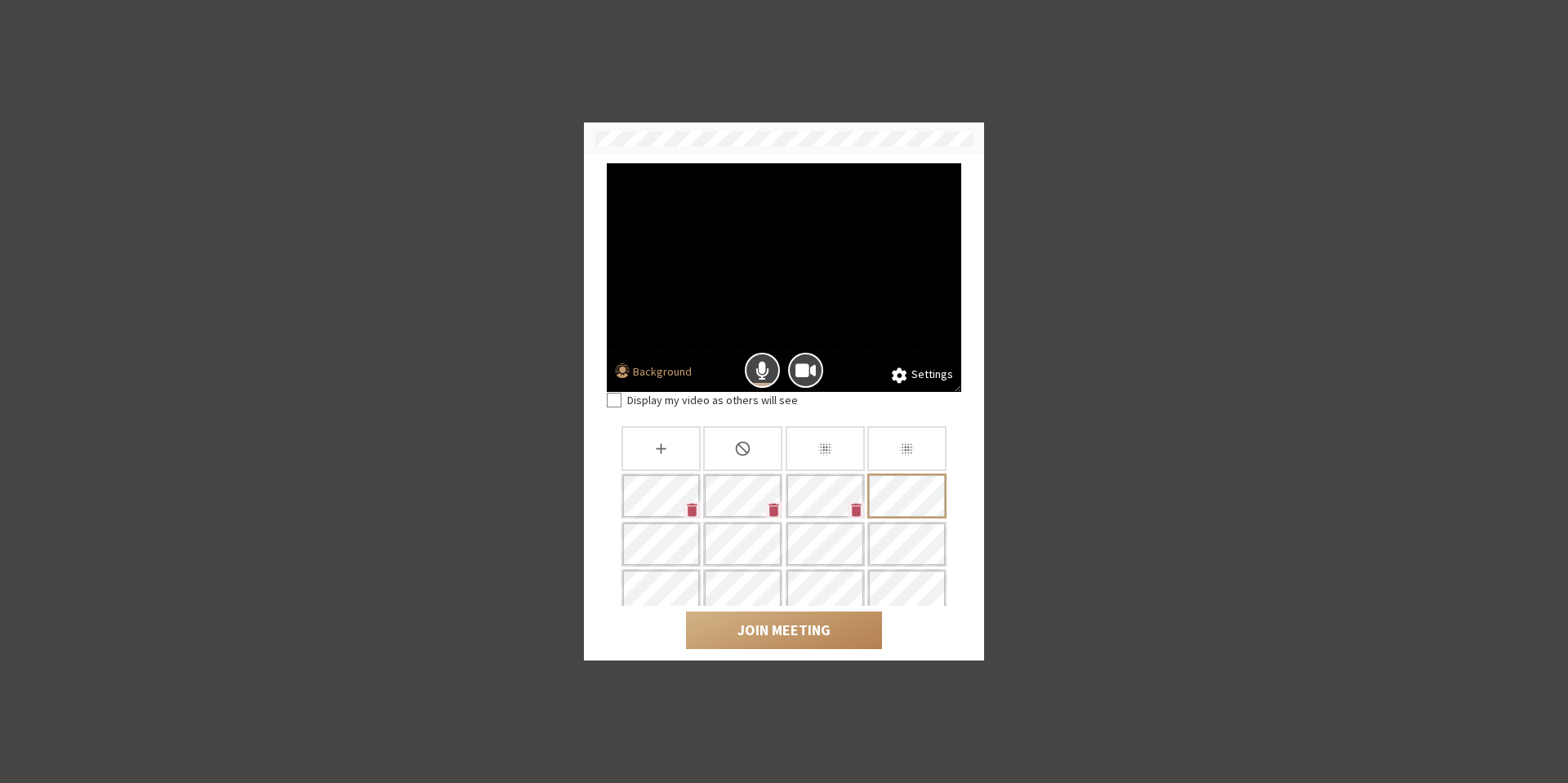
click at [906, 449] on icon "Blur background" at bounding box center [906, 448] width 17 height 17
